Goal: Task Accomplishment & Management: Complete application form

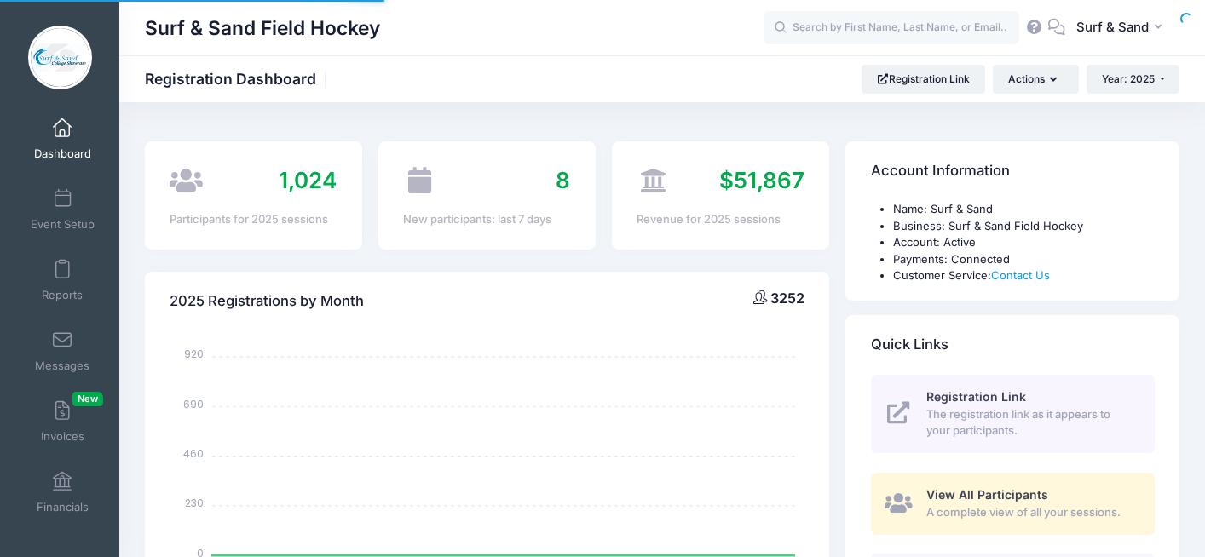
select select
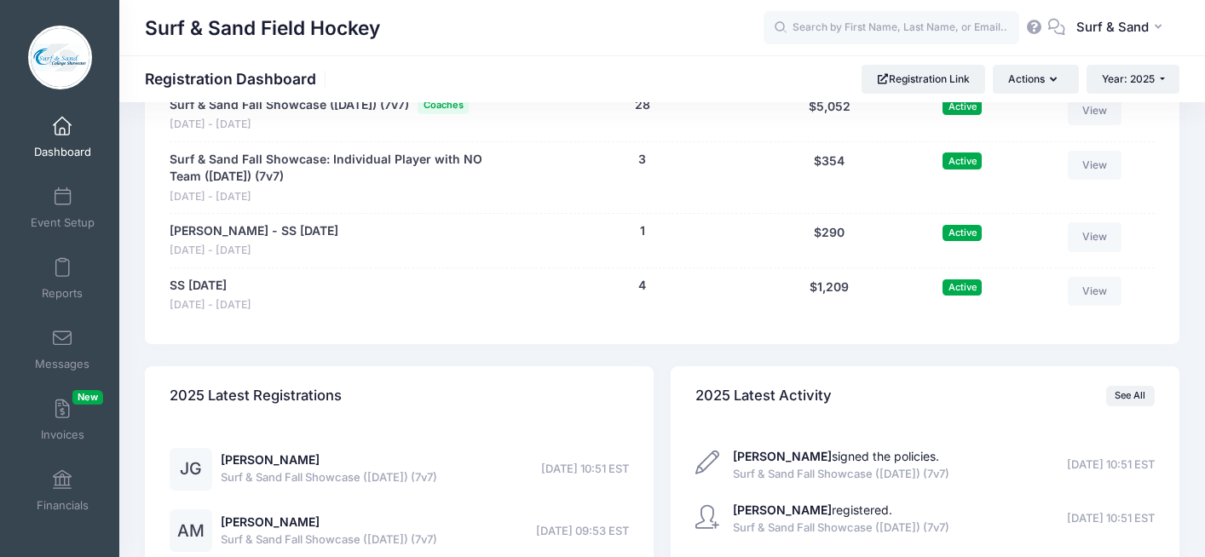
scroll to position [3783, 0]
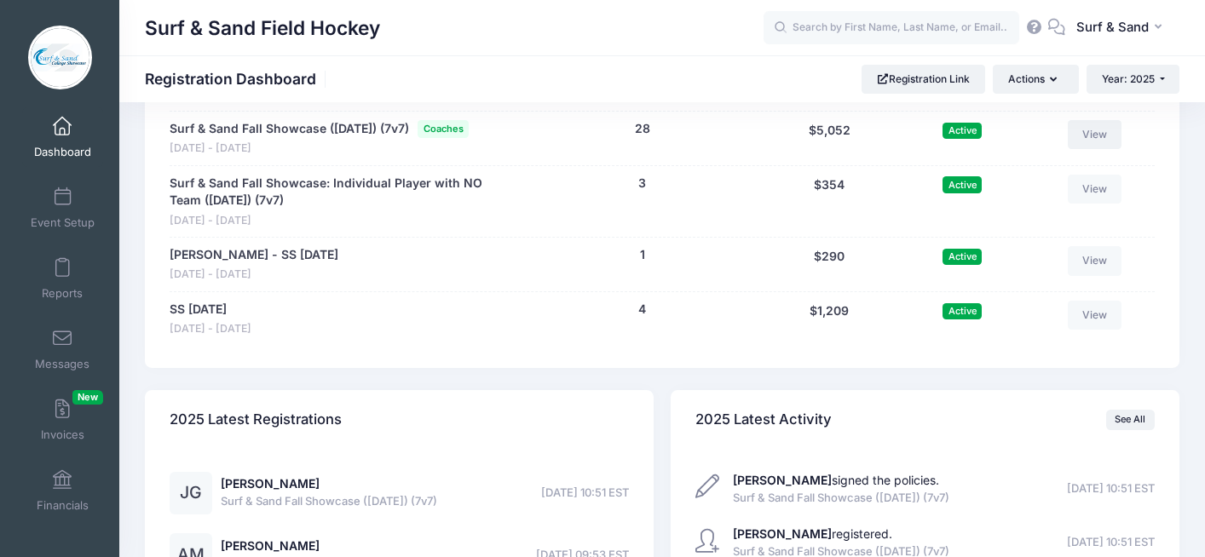
click at [1090, 149] on link "View" at bounding box center [1095, 134] width 55 height 29
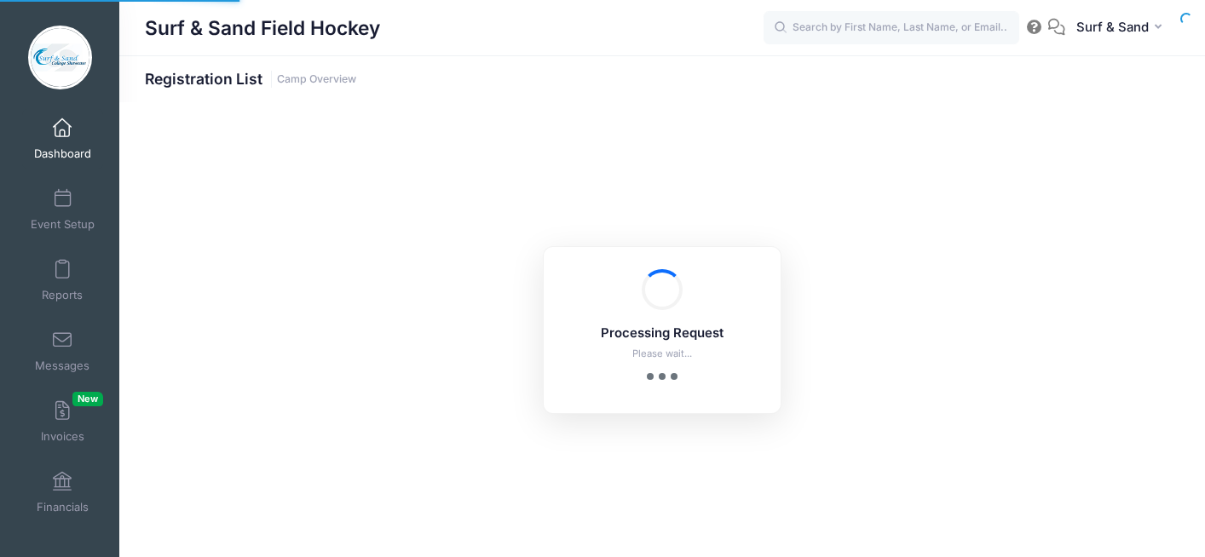
select select "10"
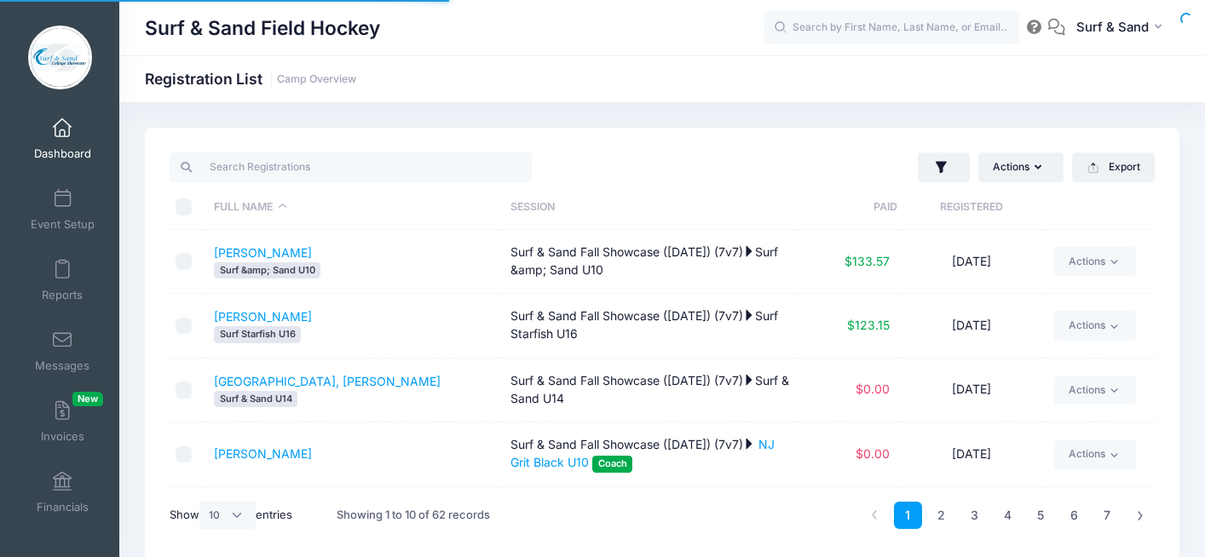
scroll to position [2, 0]
click at [948, 173] on icon "button" at bounding box center [941, 167] width 17 height 17
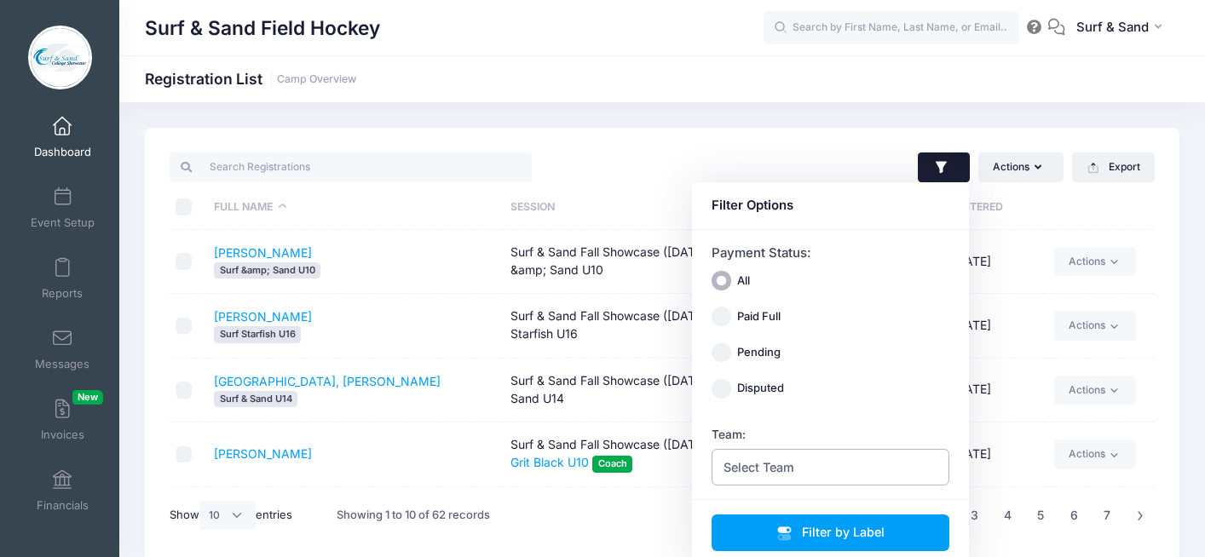
click at [841, 468] on span "Select Team" at bounding box center [831, 467] width 239 height 37
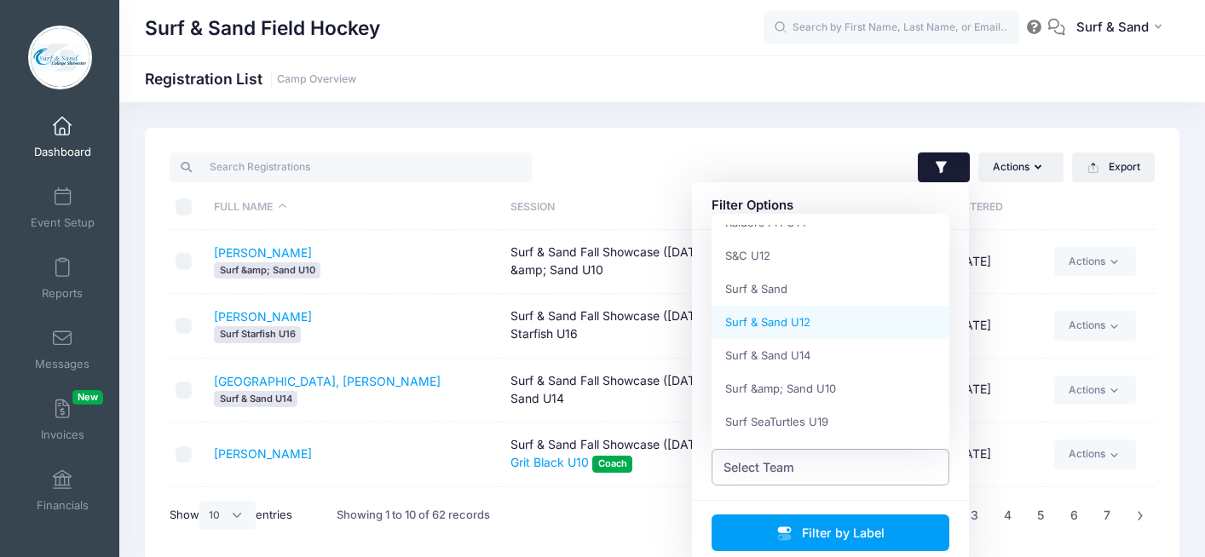
scroll to position [715, 0]
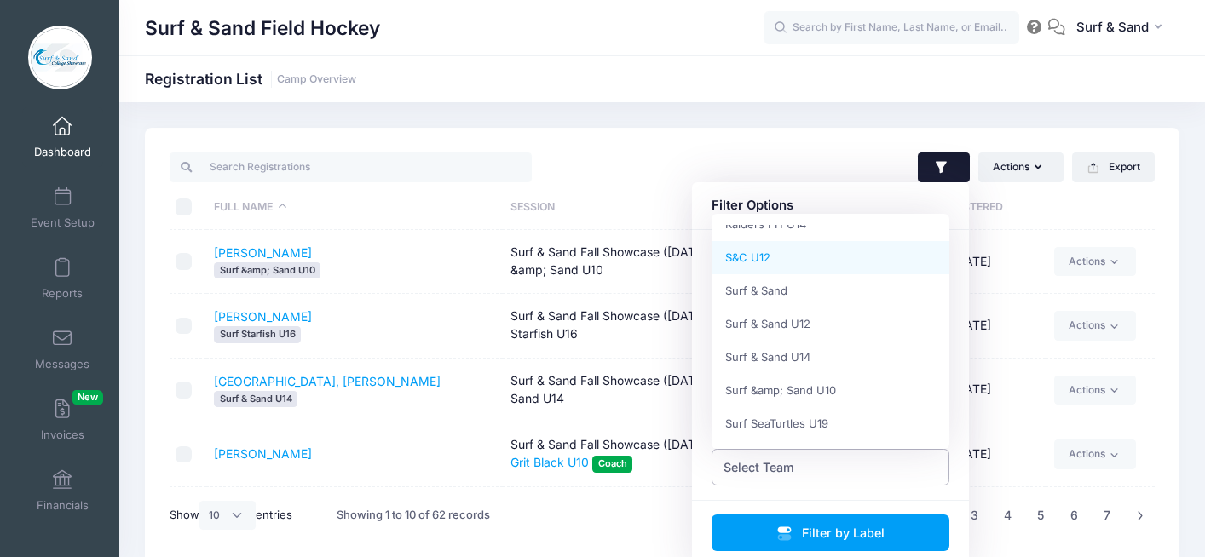
select select "S&C U12"
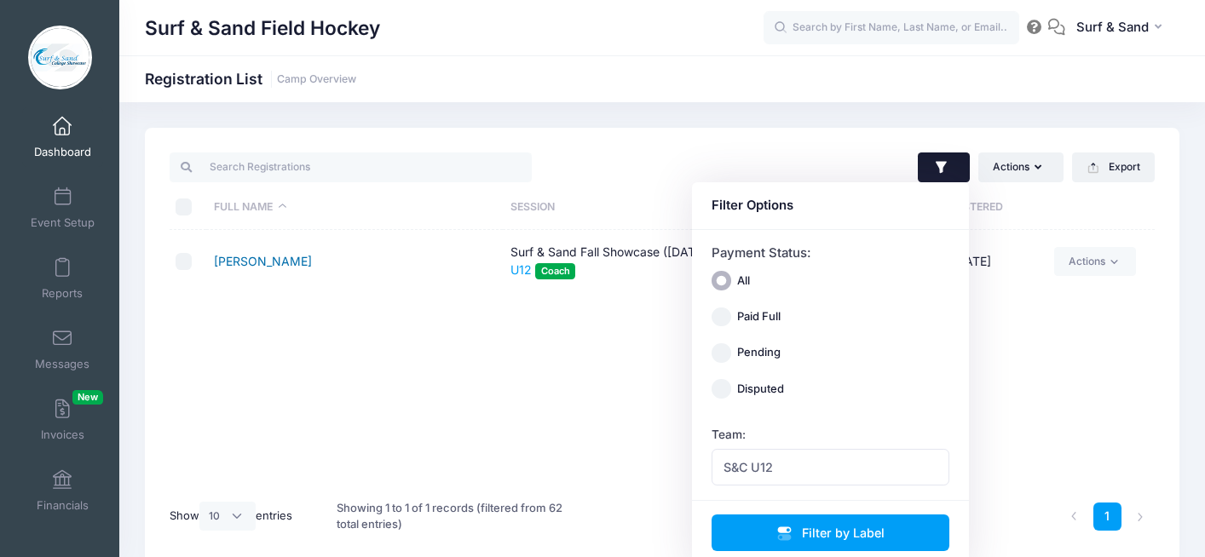
click at [269, 267] on link "Riley, Jessica" at bounding box center [263, 261] width 98 height 14
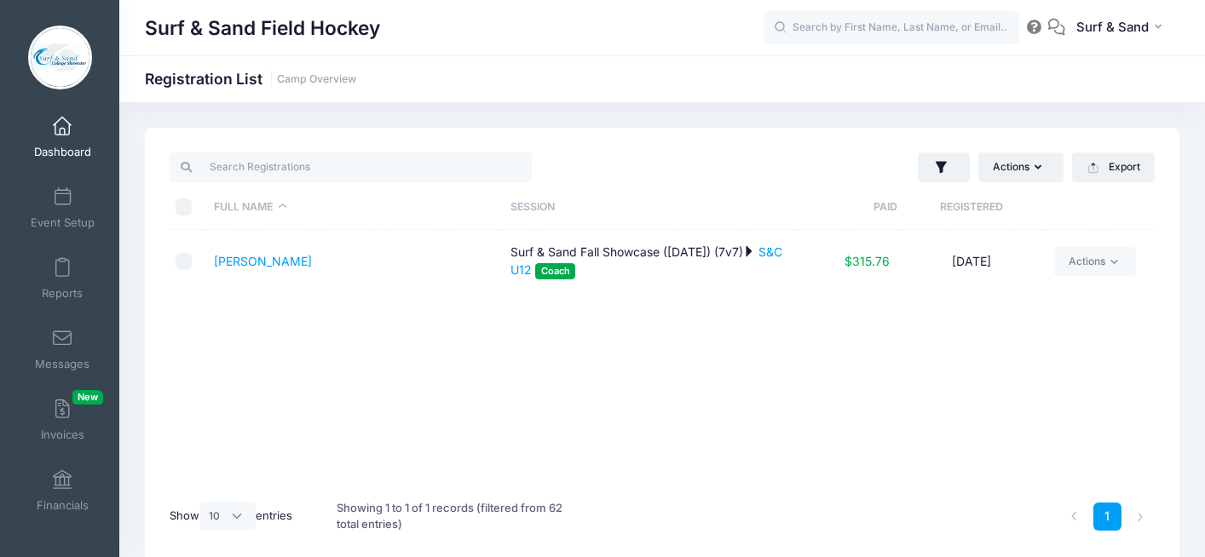
click at [62, 130] on span at bounding box center [62, 127] width 0 height 19
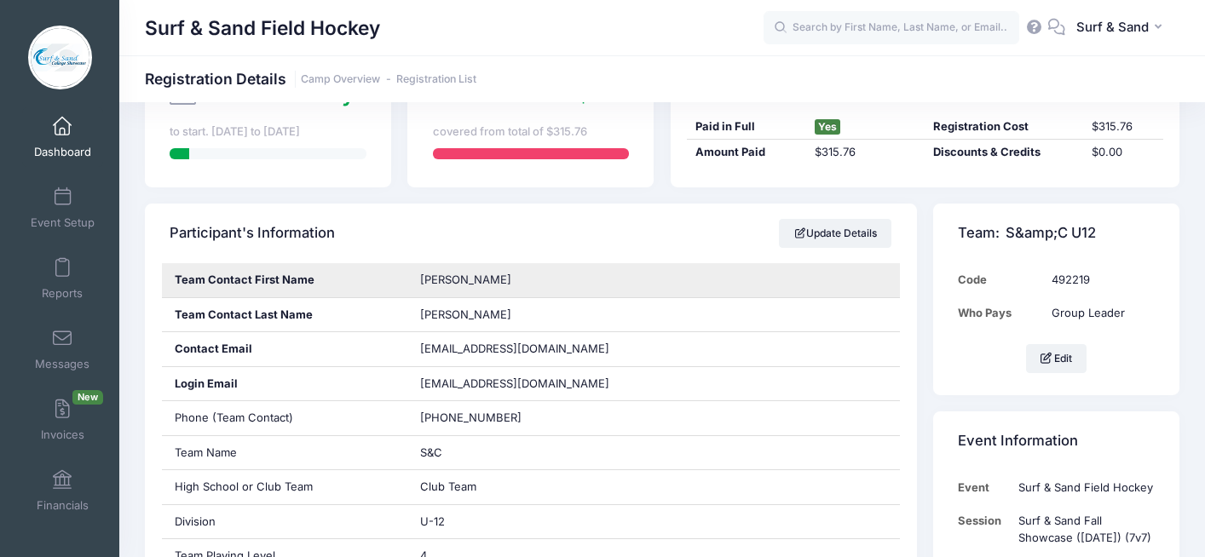
scroll to position [313, 0]
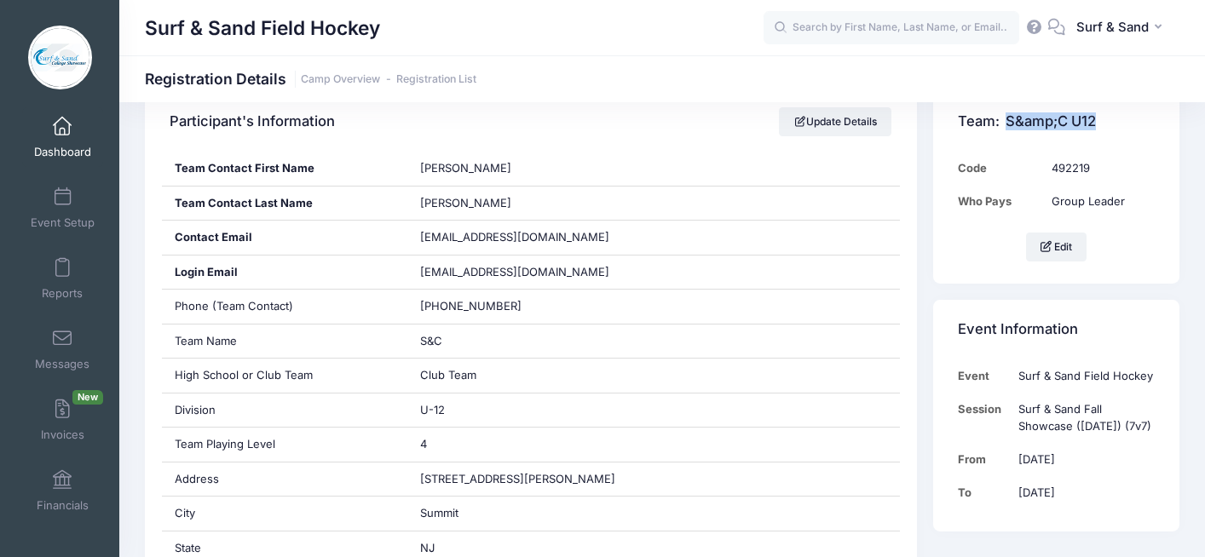
drag, startPoint x: 1112, startPoint y: 123, endPoint x: 1008, endPoint y: 123, distance: 103.1
click at [1008, 123] on div "Team: S&amp;C U12" at bounding box center [1056, 122] width 246 height 60
copy span "S&amp;C U12"
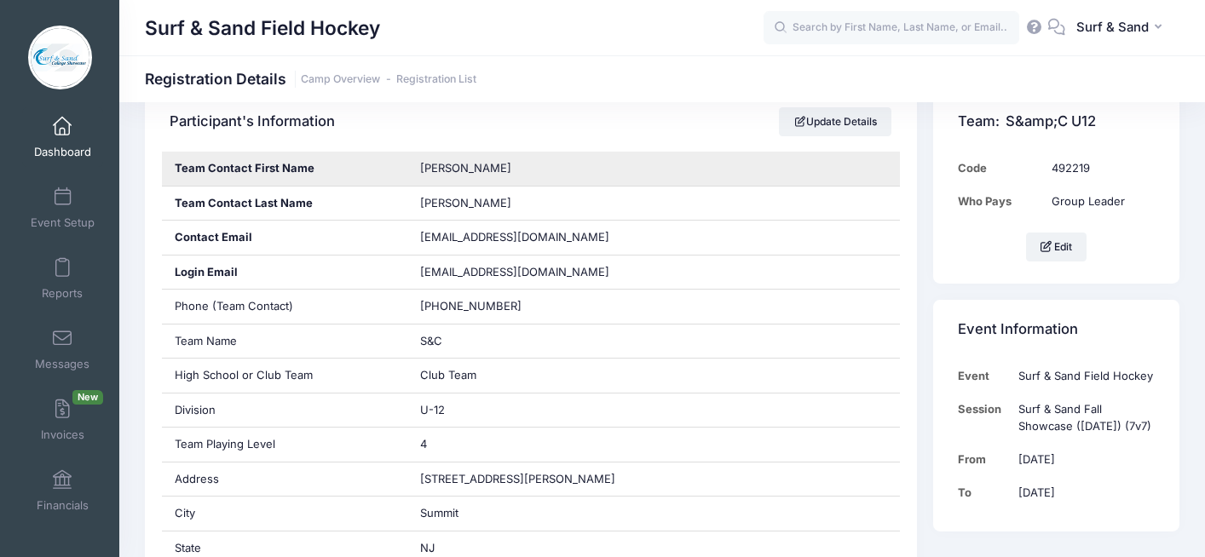
click at [453, 172] on span "Jessica" at bounding box center [465, 168] width 91 height 14
copy span "Jessica"
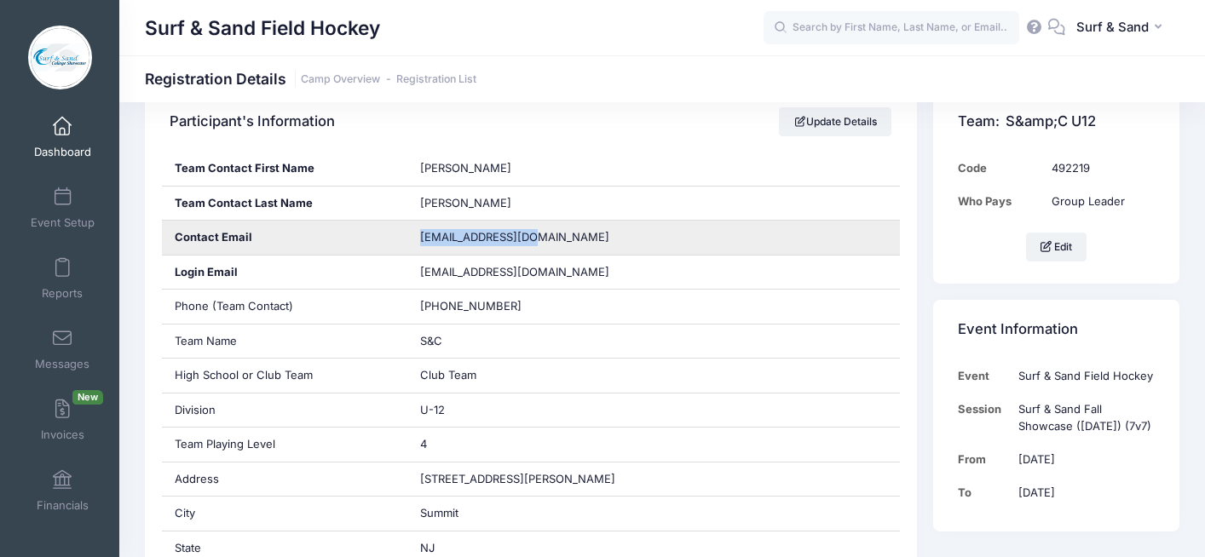
drag, startPoint x: 528, startPoint y: 241, endPoint x: 384, endPoint y: 241, distance: 144.9
click at [384, 241] on div "Contact Email jbriley2@gmail.com" at bounding box center [531, 238] width 739 height 35
copy div "jbriley2@gmail.com"
click at [536, 240] on div "jbriley2@gmail.com" at bounding box center [653, 238] width 493 height 34
drag, startPoint x: 536, startPoint y: 240, endPoint x: 411, endPoint y: 240, distance: 125.3
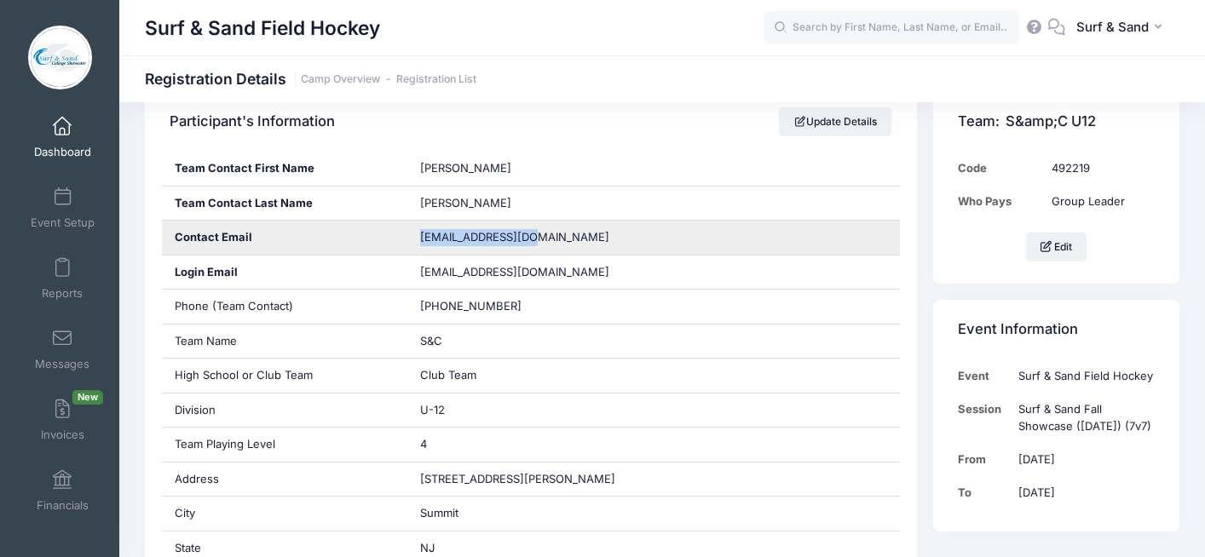
click at [411, 240] on div "jbriley2@gmail.com" at bounding box center [653, 238] width 493 height 34
copy span "jbriley2@gmail.com"
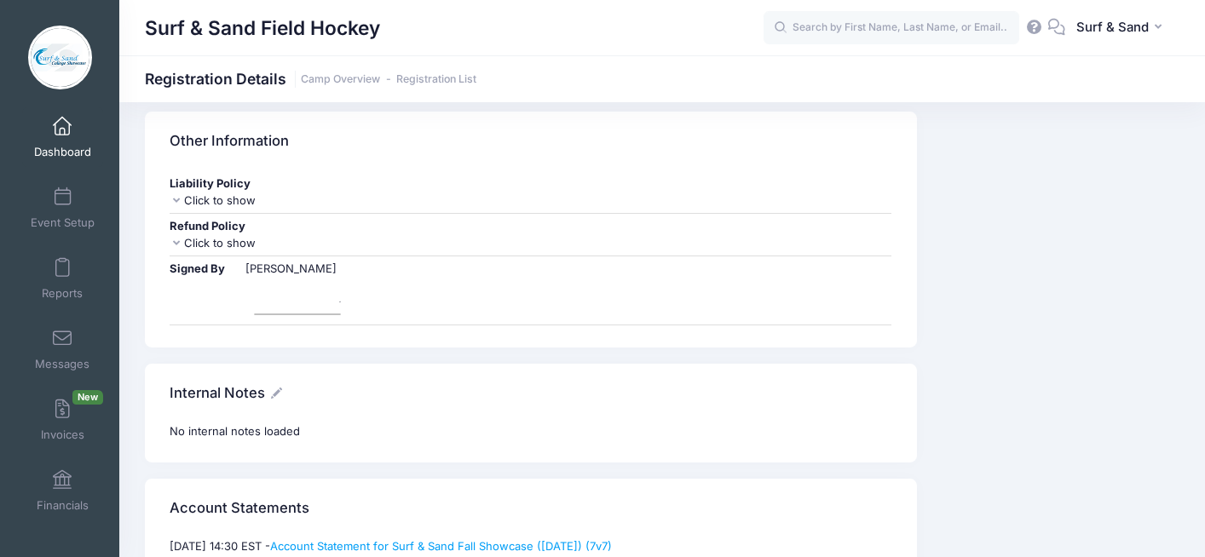
scroll to position [1776, 0]
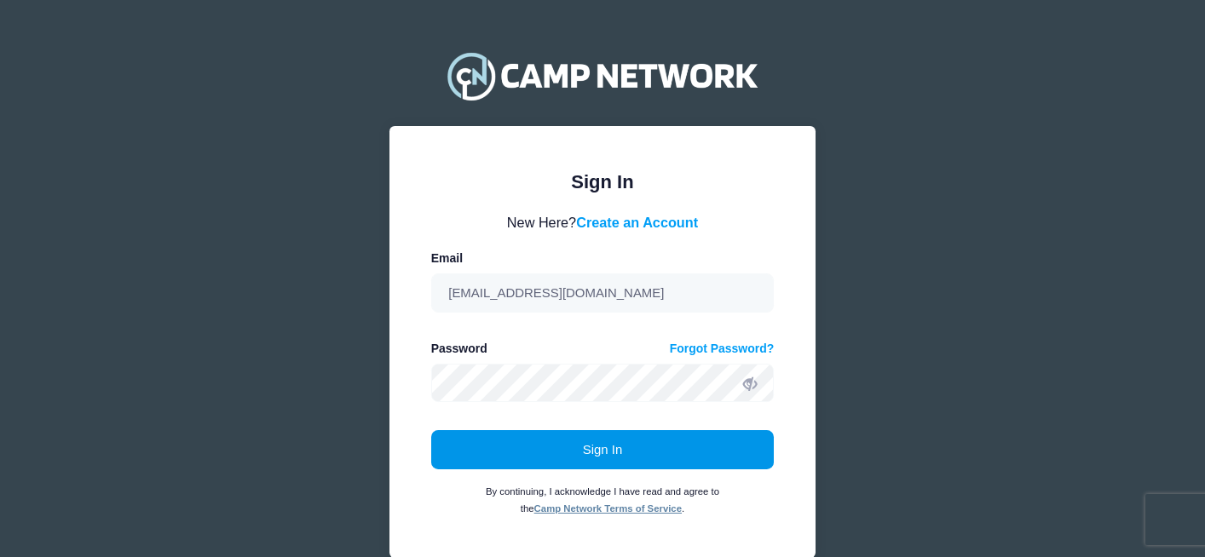
click at [606, 449] on button "Sign In" at bounding box center [603, 449] width 344 height 39
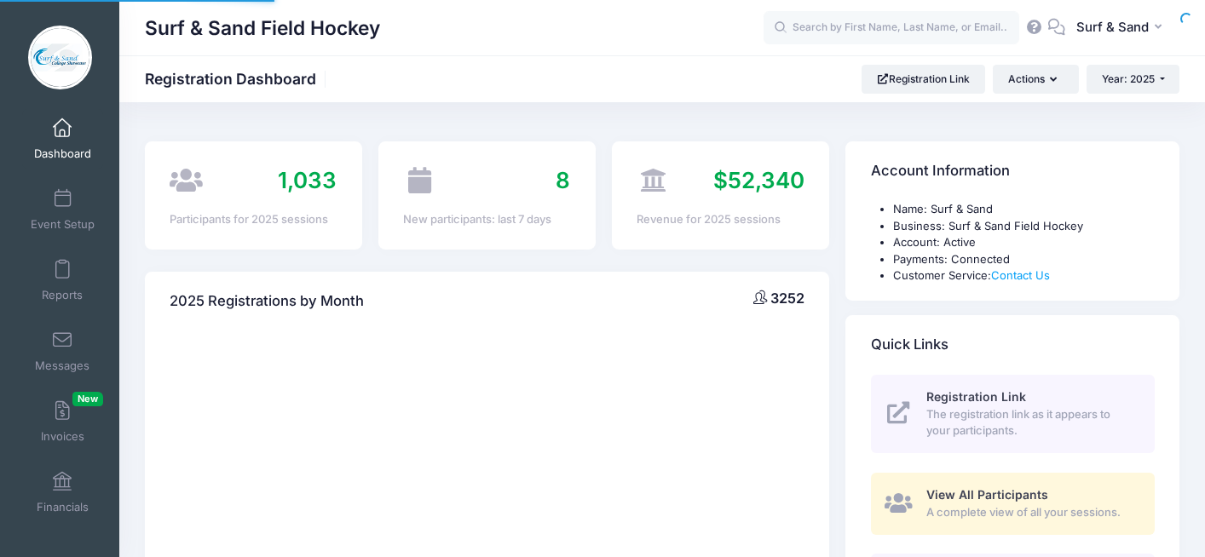
select select
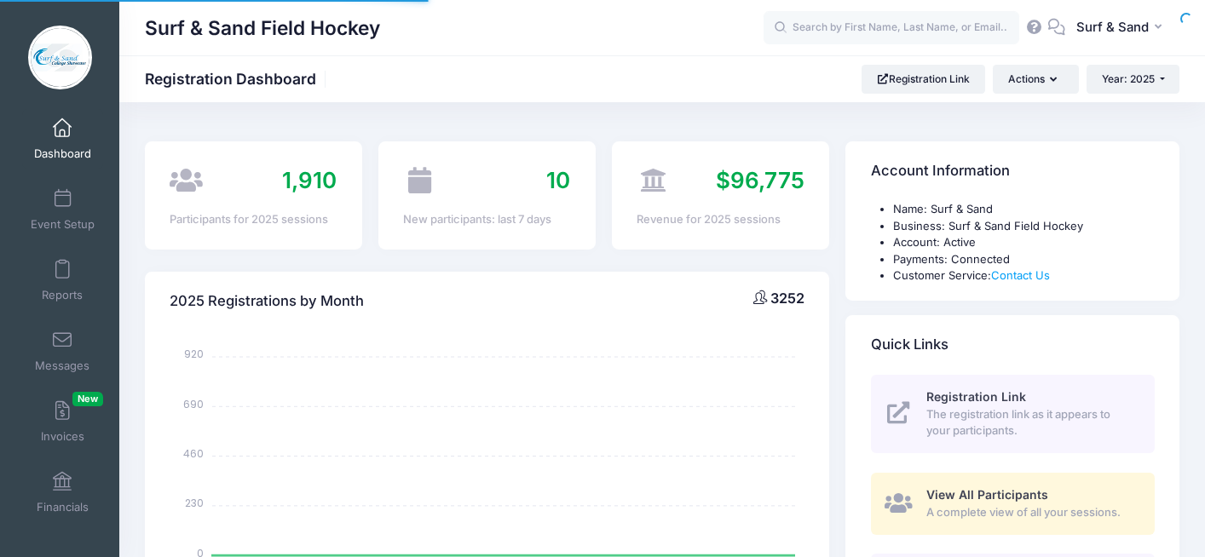
scroll to position [2, 0]
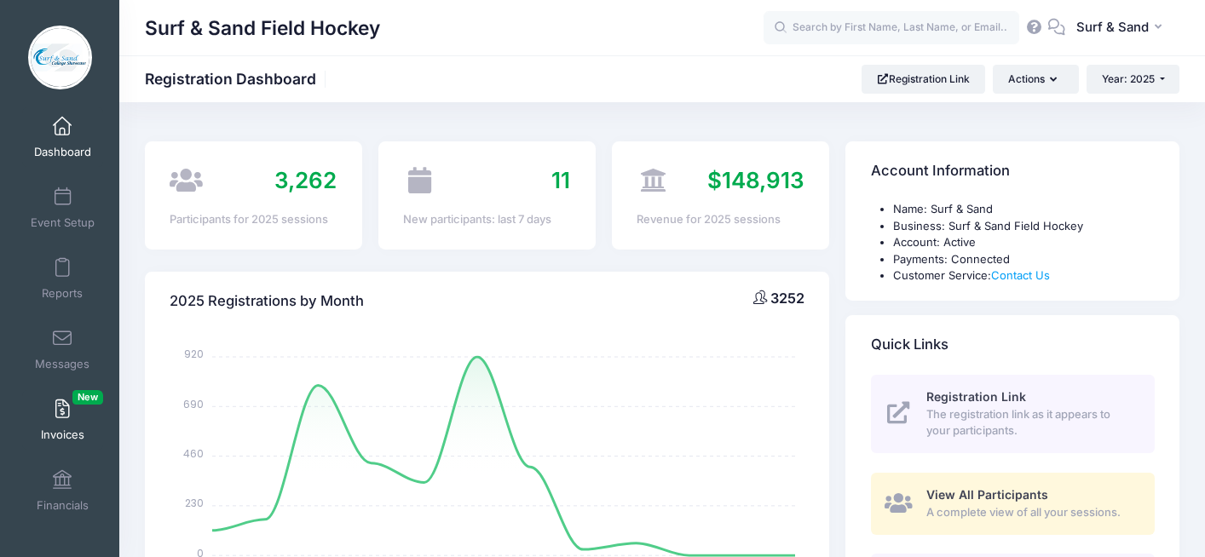
click at [62, 410] on span at bounding box center [62, 410] width 0 height 19
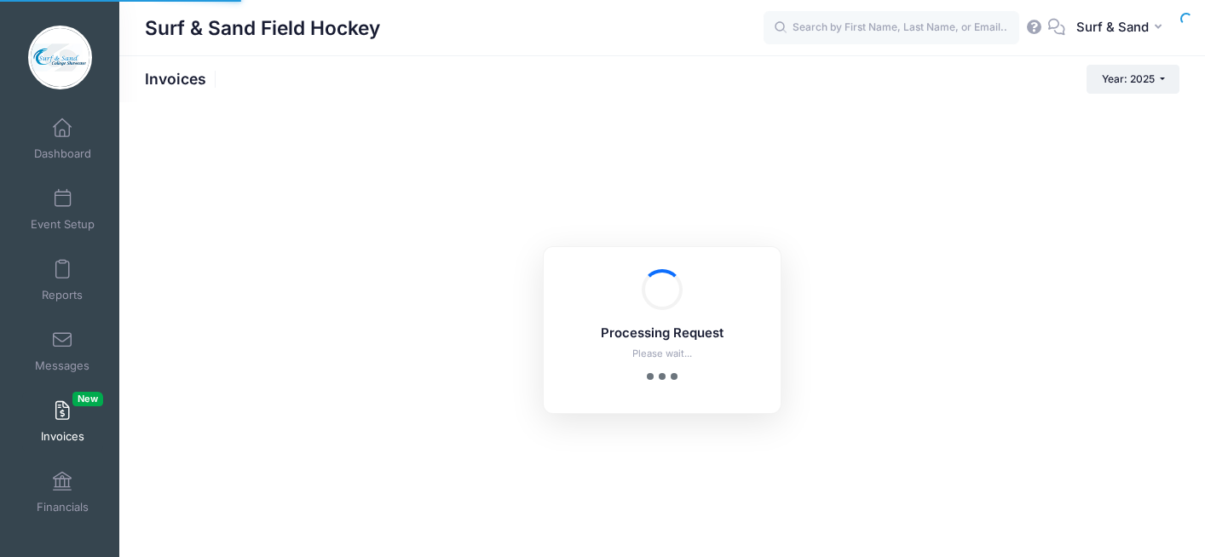
select select
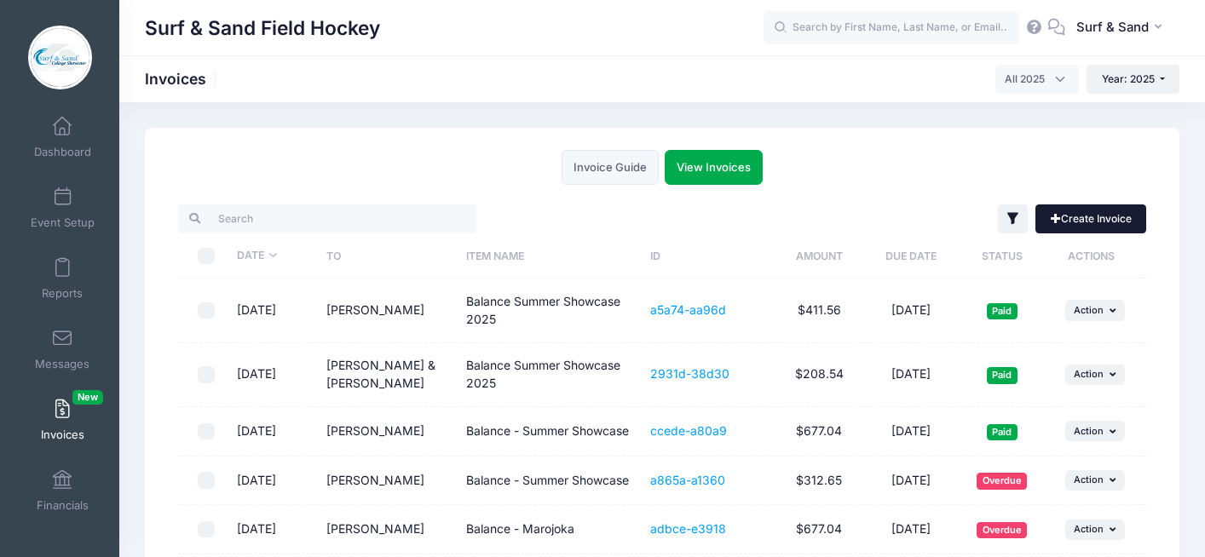
click at [1083, 208] on link "Create Invoice" at bounding box center [1091, 219] width 111 height 29
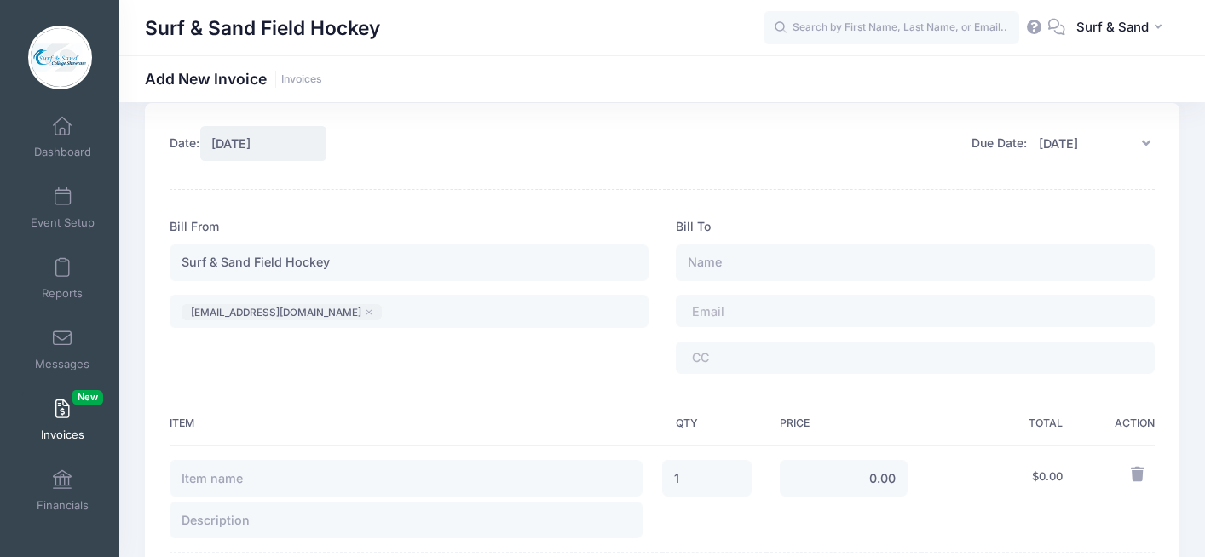
scroll to position [38, 0]
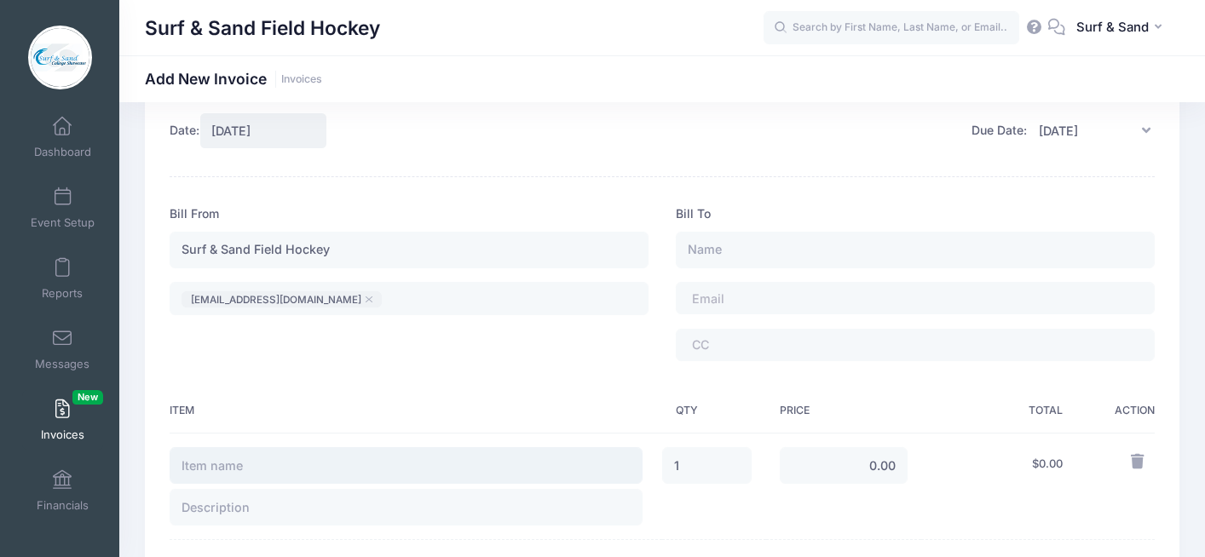
click at [331, 467] on input "text" at bounding box center [406, 466] width 473 height 37
type input "Fall Showcase 2025"
click at [280, 514] on input "text" at bounding box center [406, 507] width 473 height 37
paste input "S&amp;C U12"
click at [222, 507] on input "S&amp;C U12" at bounding box center [406, 507] width 473 height 37
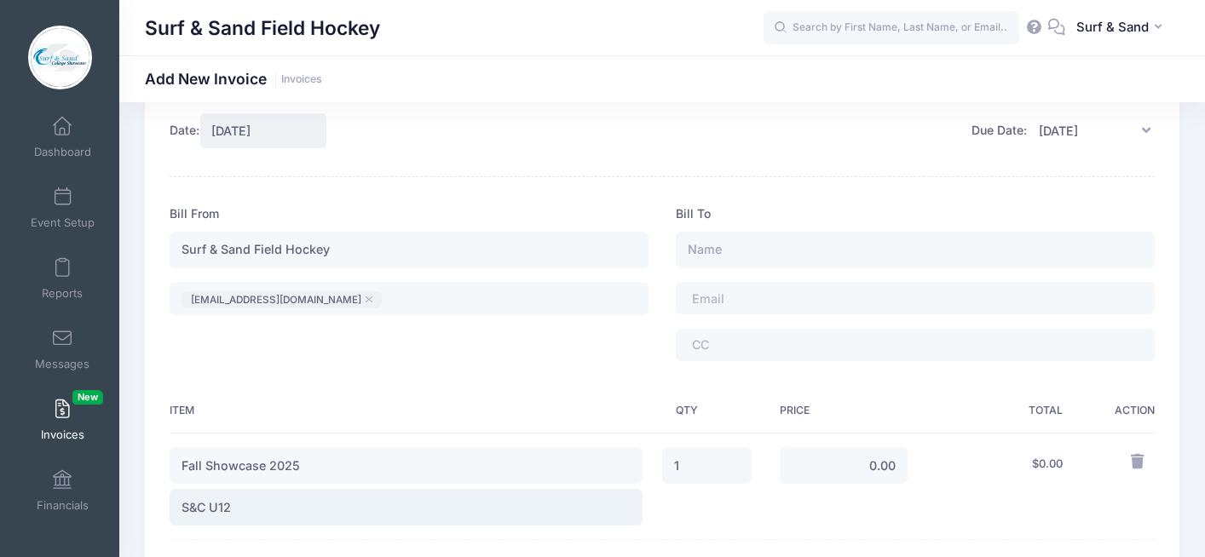
click at [297, 504] on input "S&C U12" at bounding box center [406, 507] width 473 height 37
type input "S&C - 1 Team (Balance)"
click at [728, 251] on input "text" at bounding box center [915, 250] width 479 height 37
paste input "Jessica"
type input "Jessica Riley"
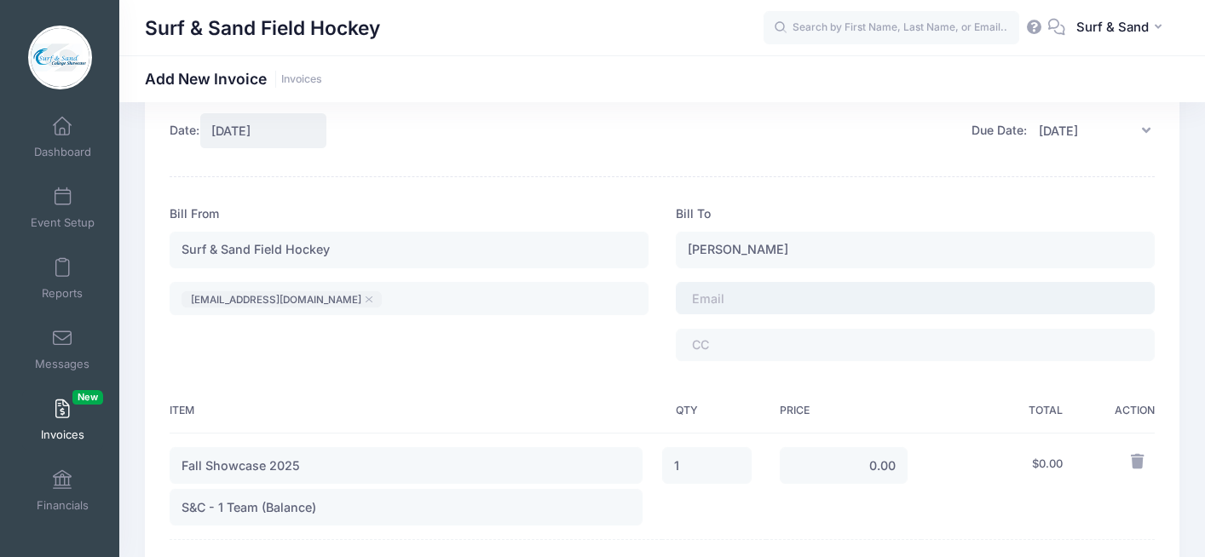
click at [759, 314] on tags "​" at bounding box center [915, 298] width 479 height 32
click at [764, 343] on tags "​" at bounding box center [915, 346] width 479 height 32
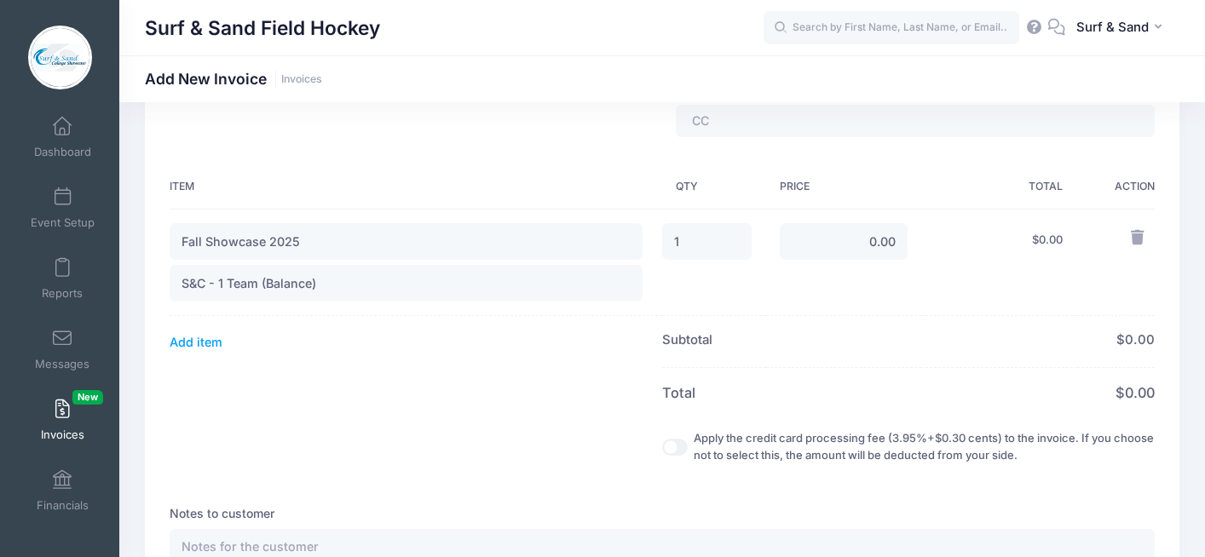
scroll to position [253, 0]
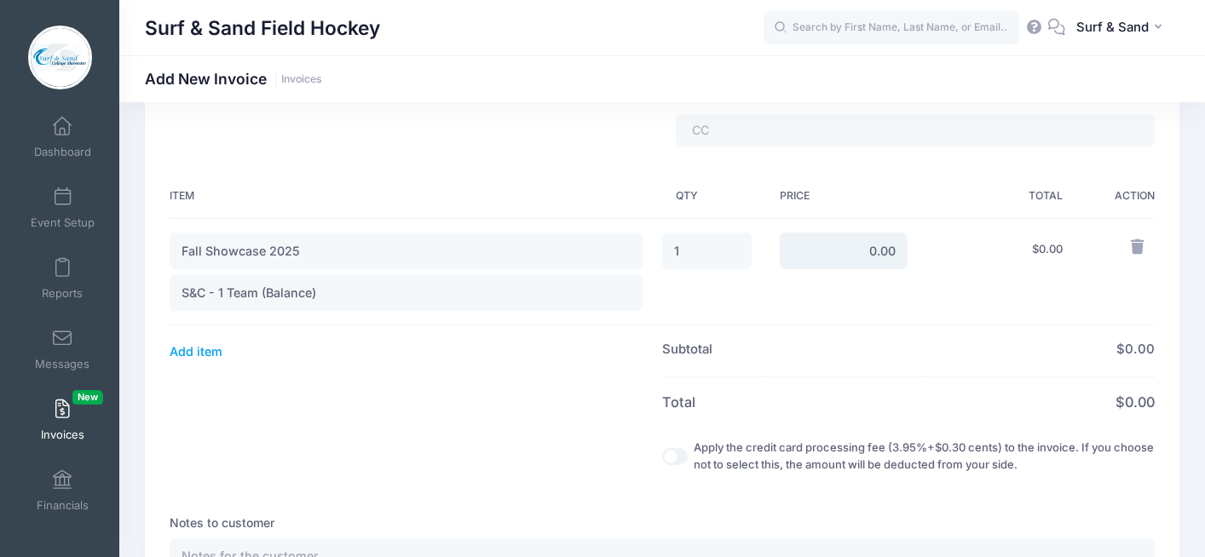
drag, startPoint x: 875, startPoint y: 254, endPoint x: 864, endPoint y: 251, distance: 11.4
click at [864, 251] on input "0.00" at bounding box center [844, 251] width 128 height 37
type input "350.00"
click at [891, 333] on th "Subtotal Credit Card Fee" at bounding box center [791, 352] width 259 height 52
click at [677, 451] on input "Apply the credit card processing fee (3.95%+$0.30 cents) to the invoice. If you…" at bounding box center [675, 456] width 26 height 17
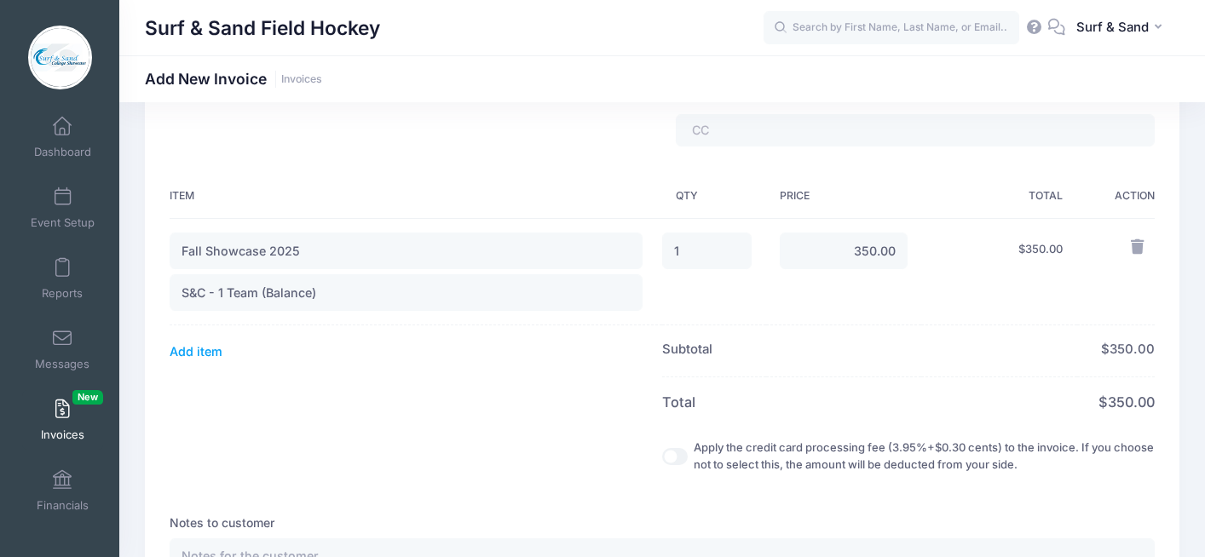
checkbox input "true"
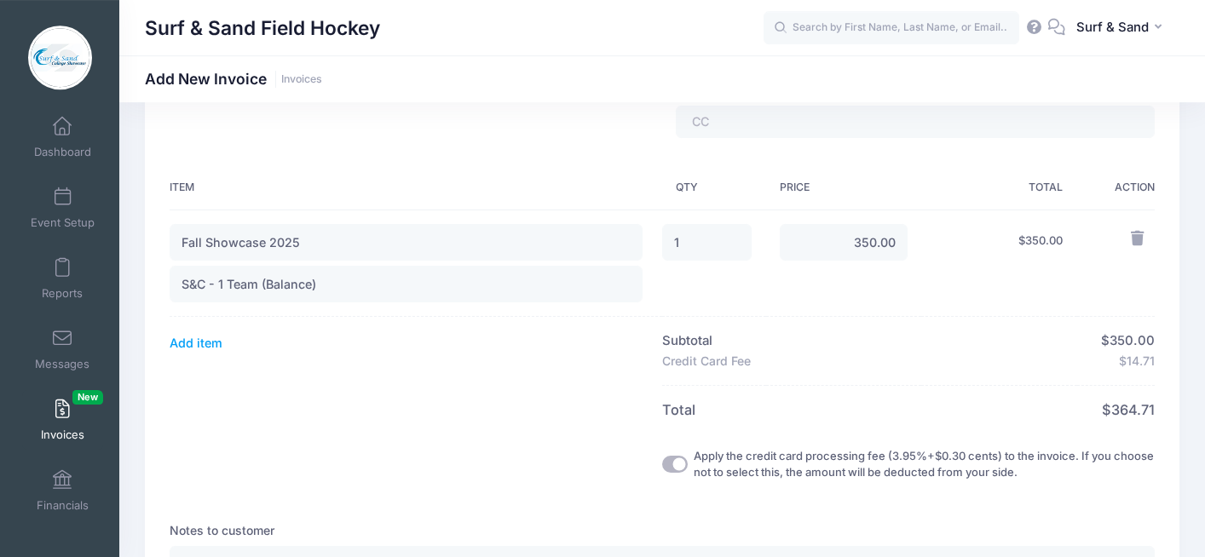
scroll to position [0, 0]
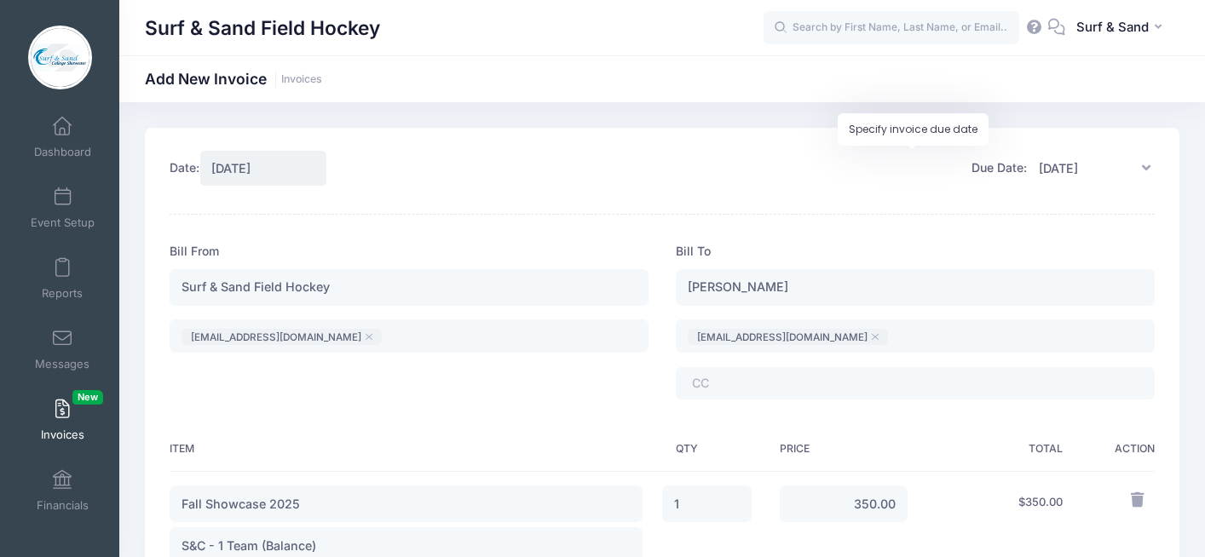
click at [1146, 168] on icon at bounding box center [1145, 168] width 17 height 14
click at [1083, 170] on input "10/07/2025" at bounding box center [1091, 168] width 128 height 37
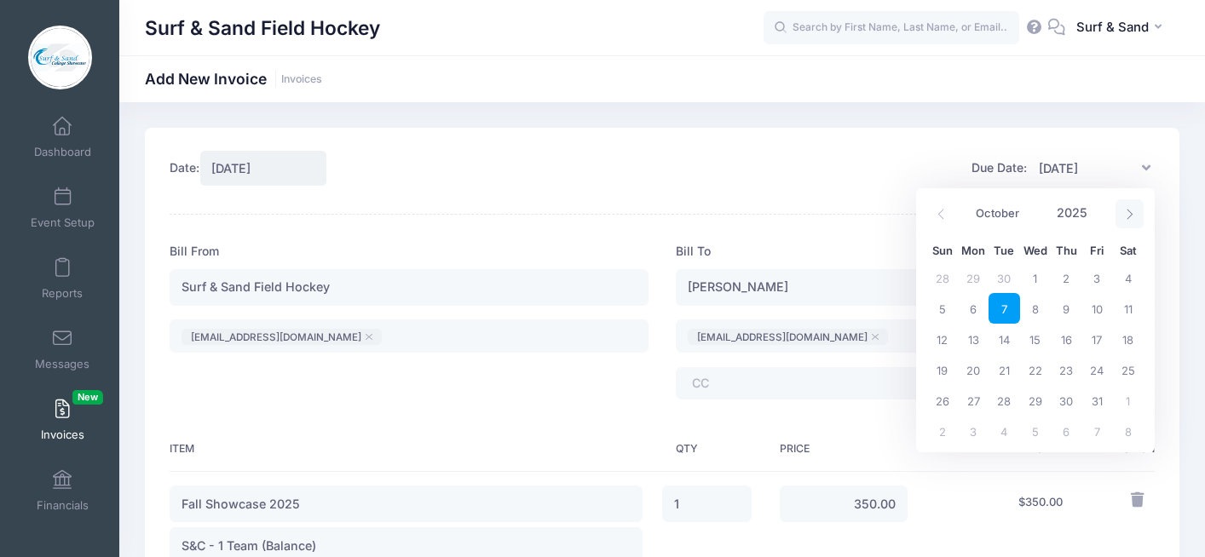
click at [1130, 208] on span at bounding box center [1130, 213] width 28 height 29
select select "10"
click at [1002, 340] on span "11" at bounding box center [1004, 339] width 31 height 31
type input "11/11/2025"
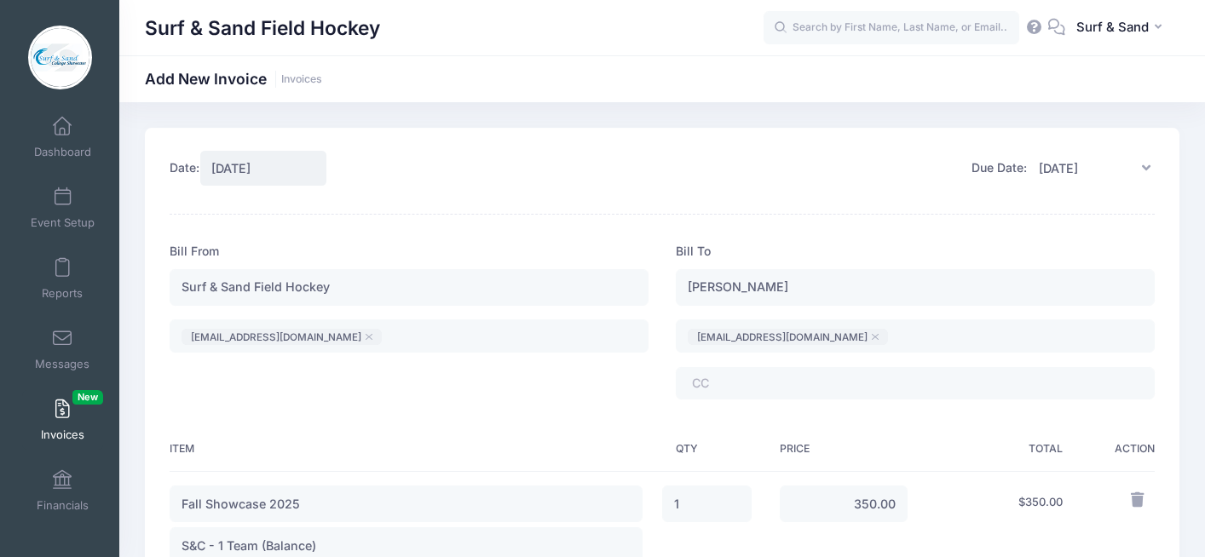
scroll to position [592, 0]
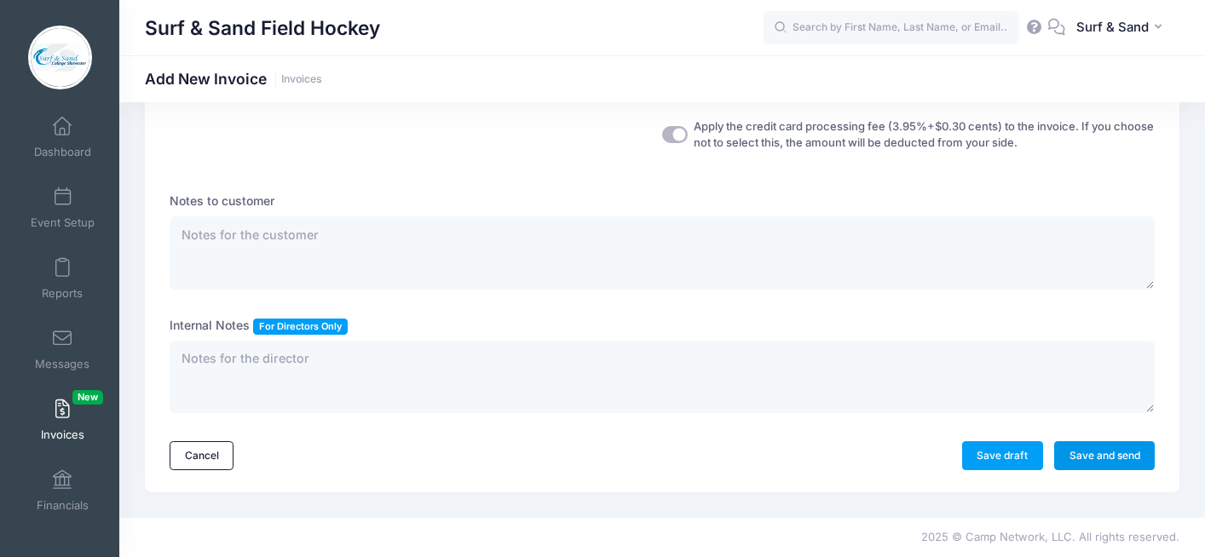
click at [1089, 458] on link "Save and send" at bounding box center [1104, 456] width 101 height 29
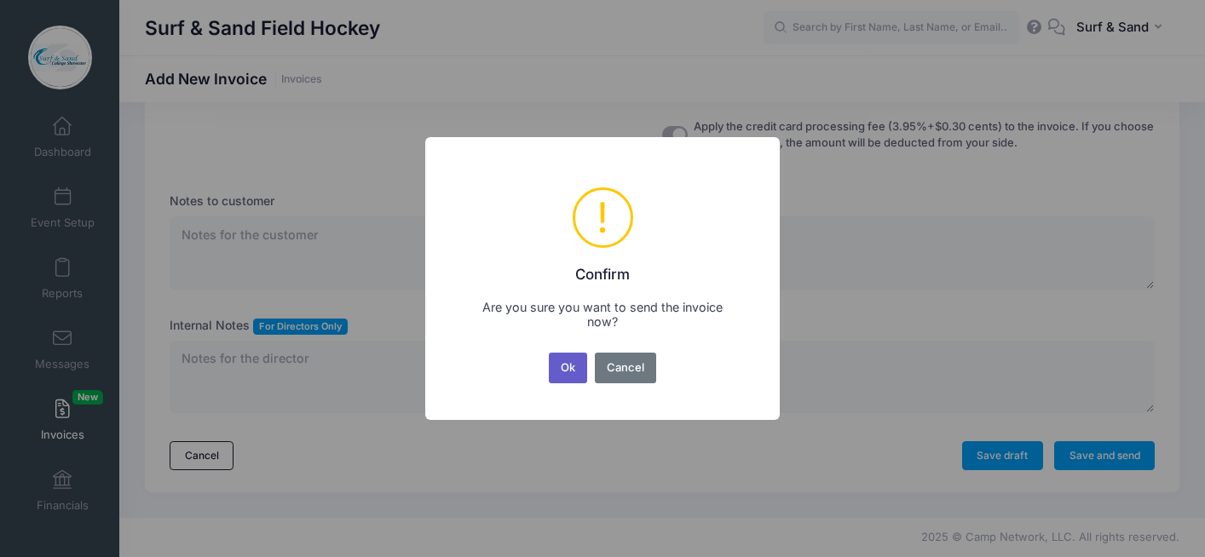
click at [556, 370] on button "Ok" at bounding box center [568, 368] width 39 height 31
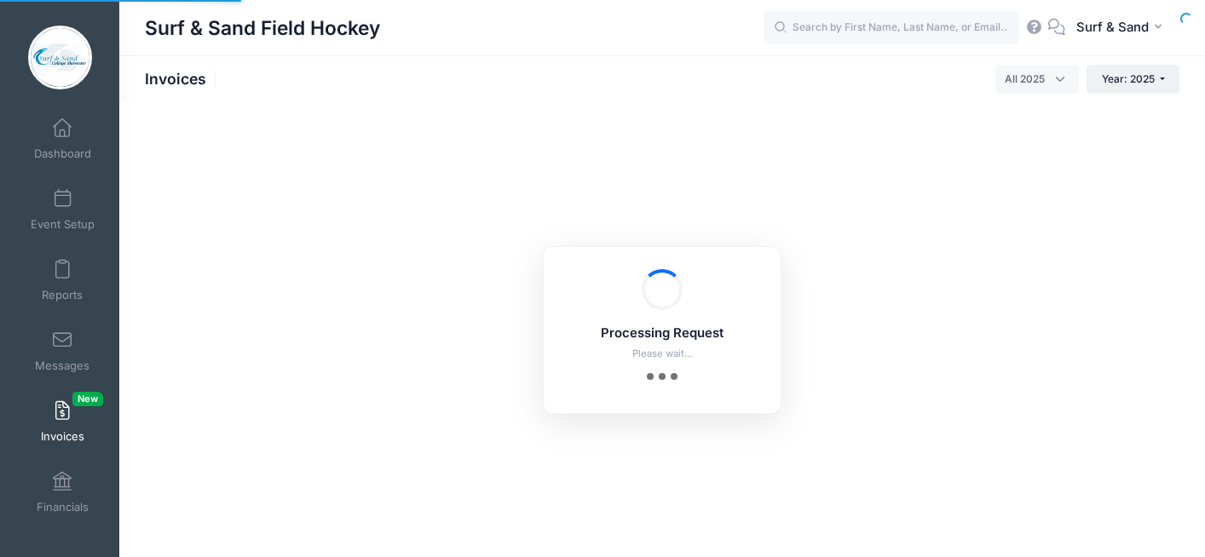
select select
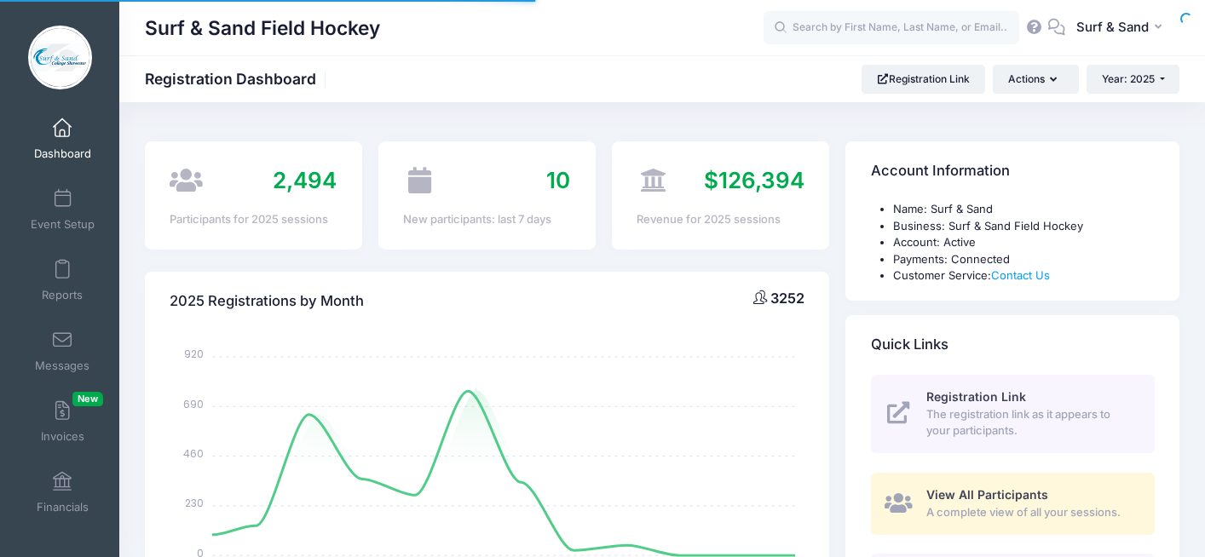
select select
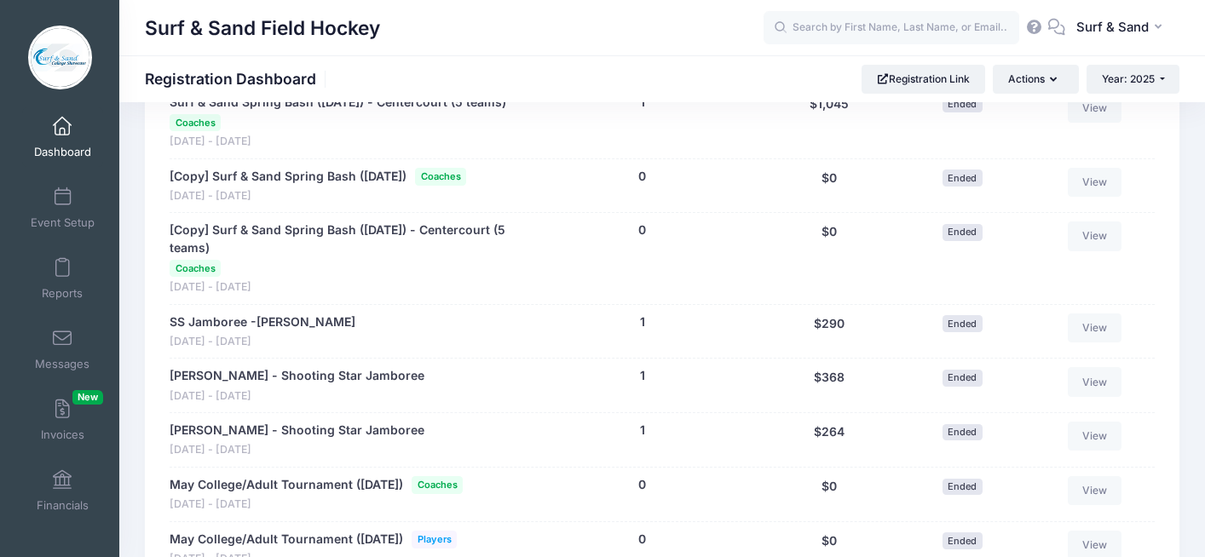
scroll to position [1729, 0]
